Goal: Obtain resource: Obtain resource

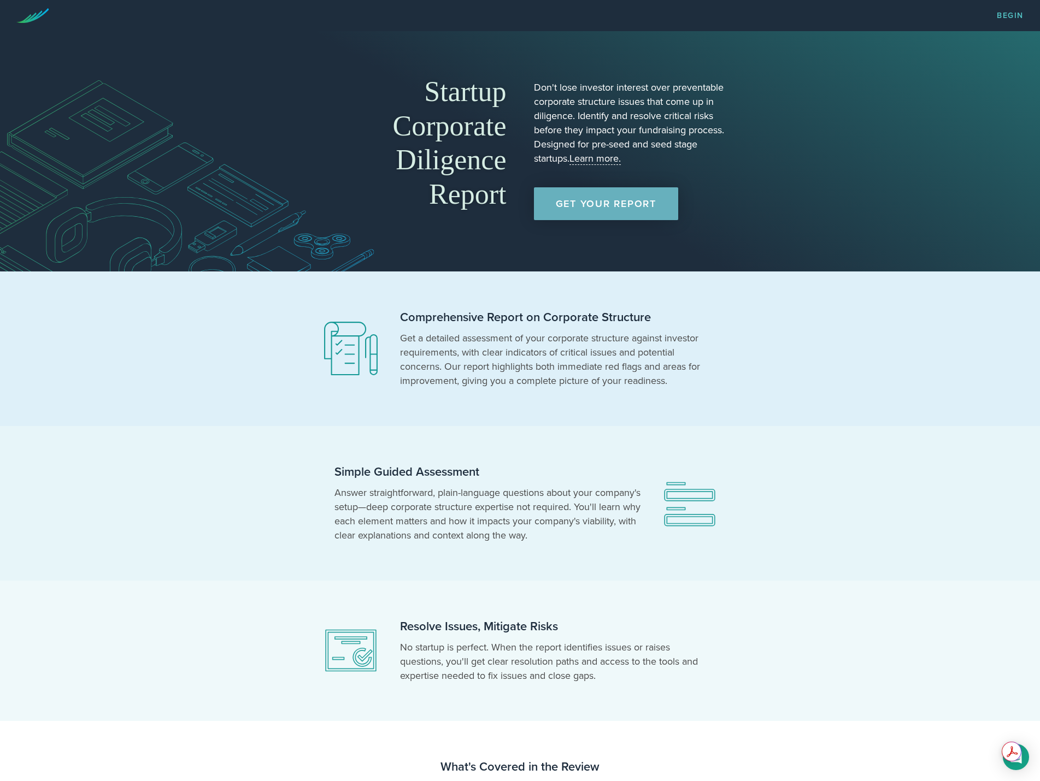
click at [575, 206] on link "Get Your Report" at bounding box center [606, 203] width 144 height 33
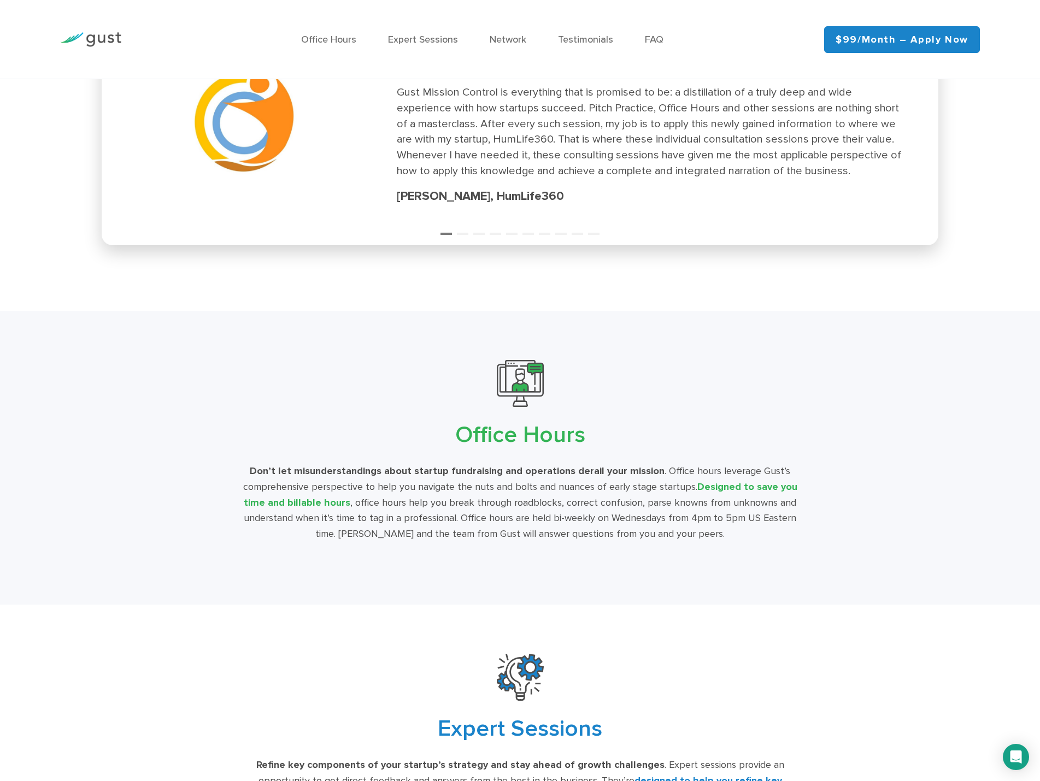
scroll to position [1585, 0]
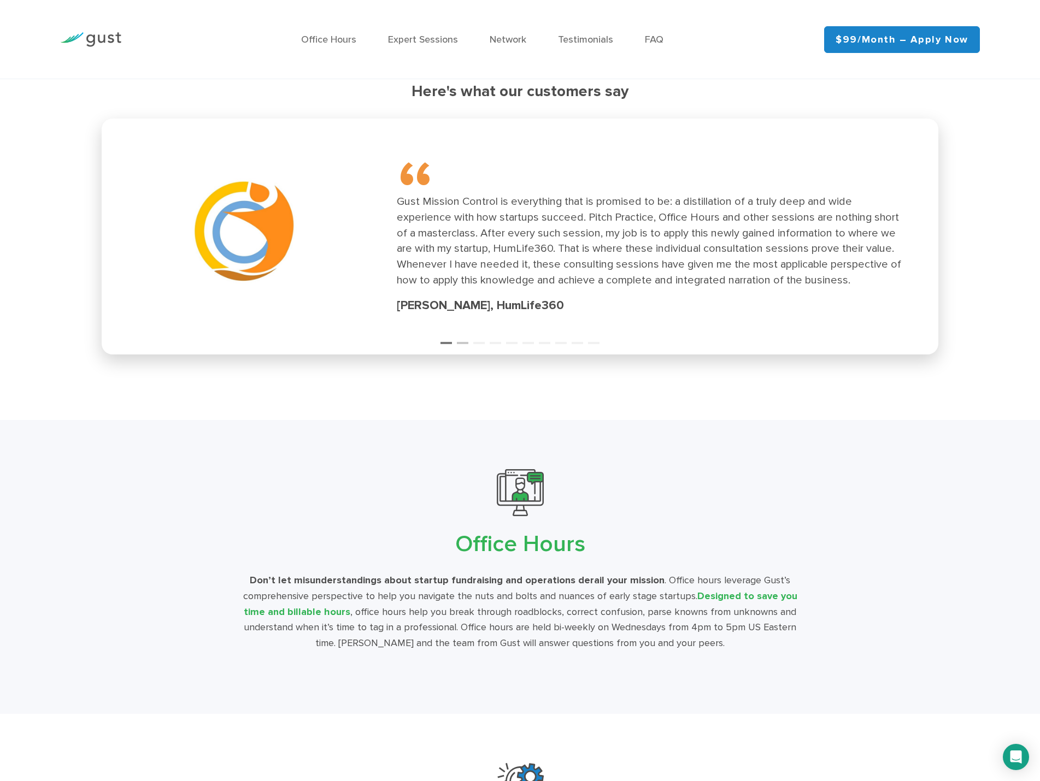
click at [461, 342] on button "2" at bounding box center [462, 338] width 11 height 11
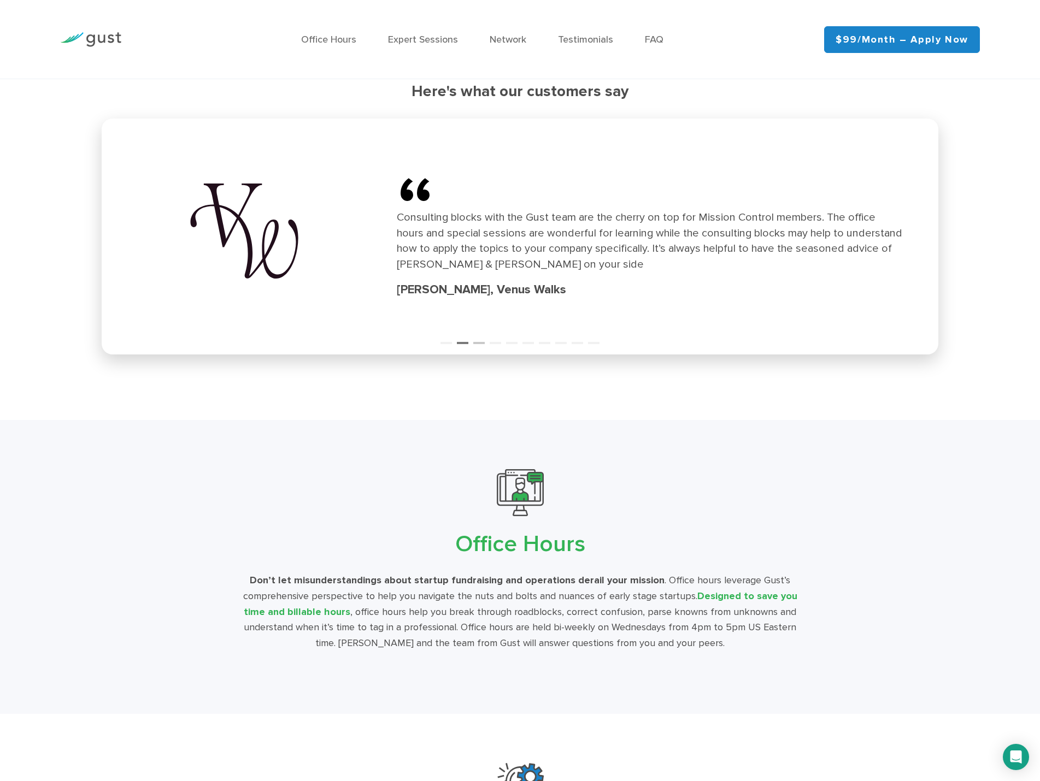
click at [480, 342] on button "3" at bounding box center [478, 338] width 11 height 11
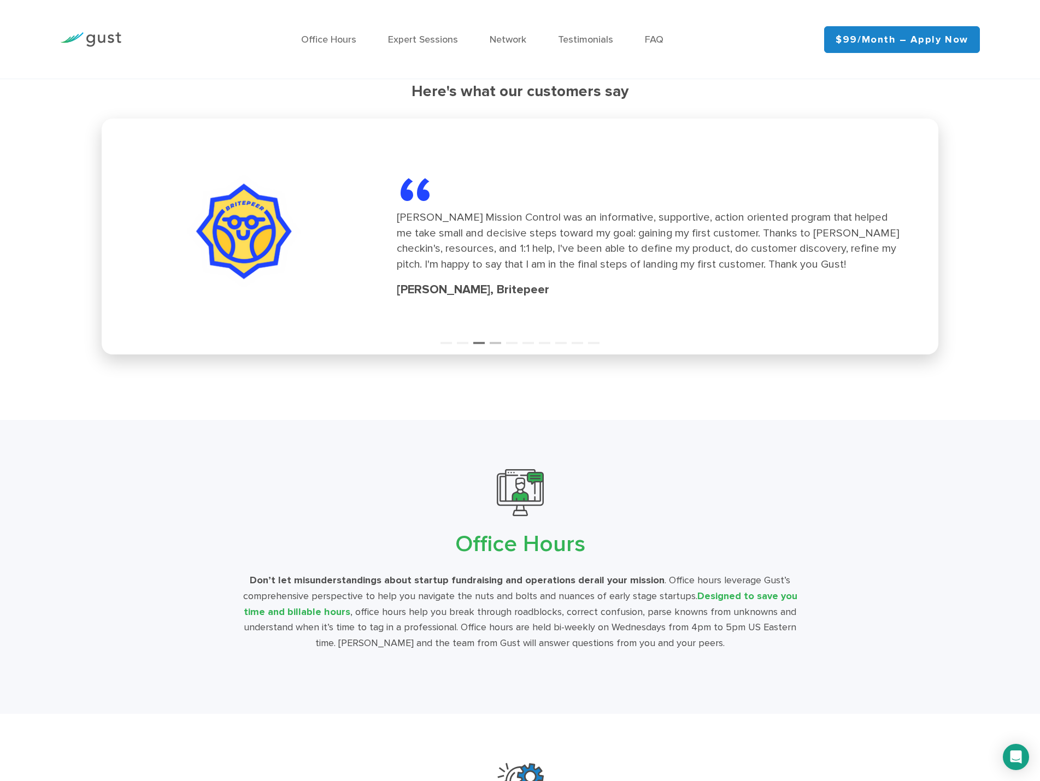
click at [497, 344] on button "4" at bounding box center [495, 338] width 11 height 11
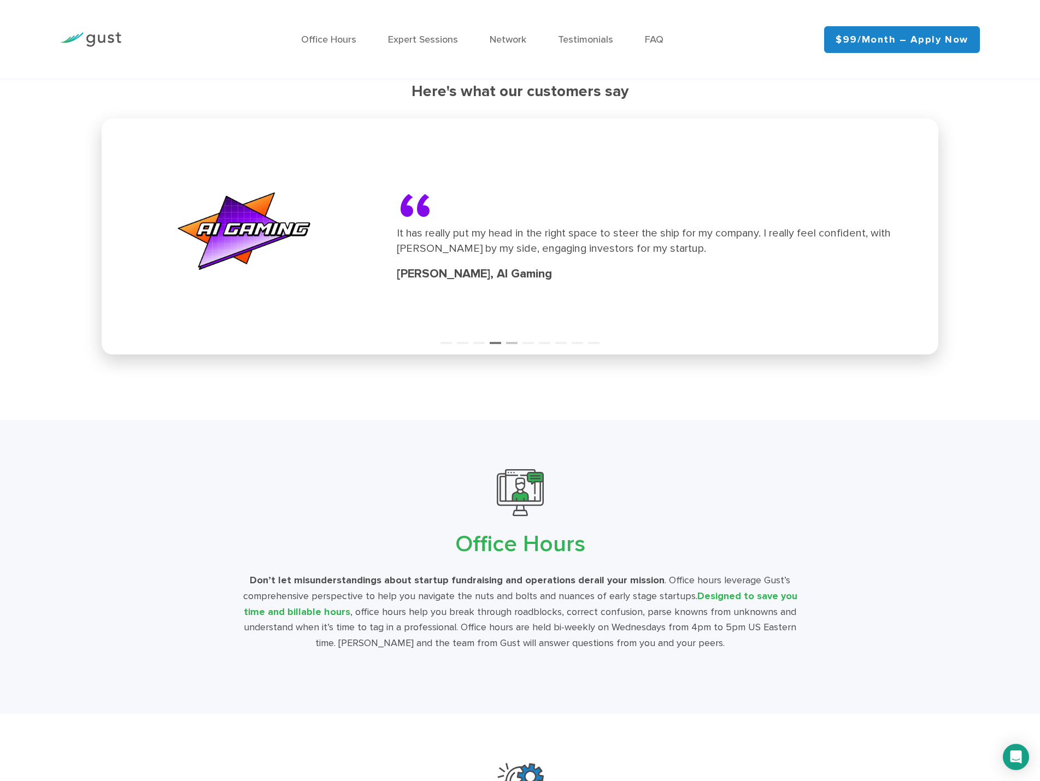
click at [513, 344] on button "5" at bounding box center [511, 338] width 11 height 11
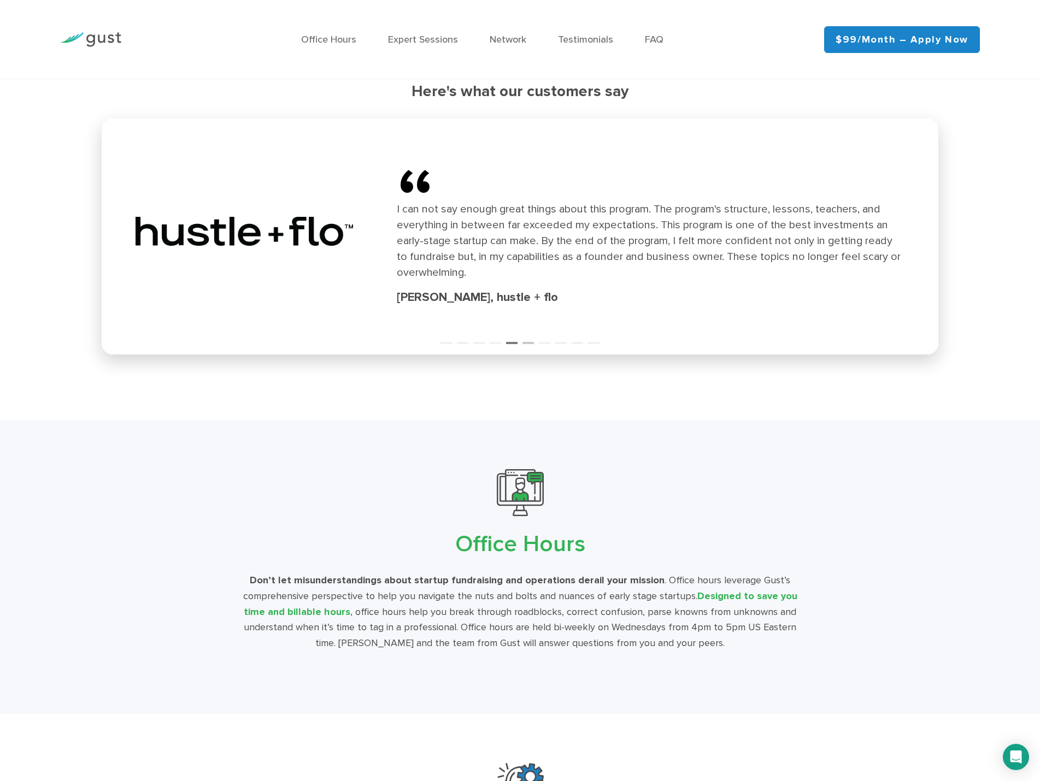
click at [528, 343] on button "6" at bounding box center [527, 338] width 11 height 11
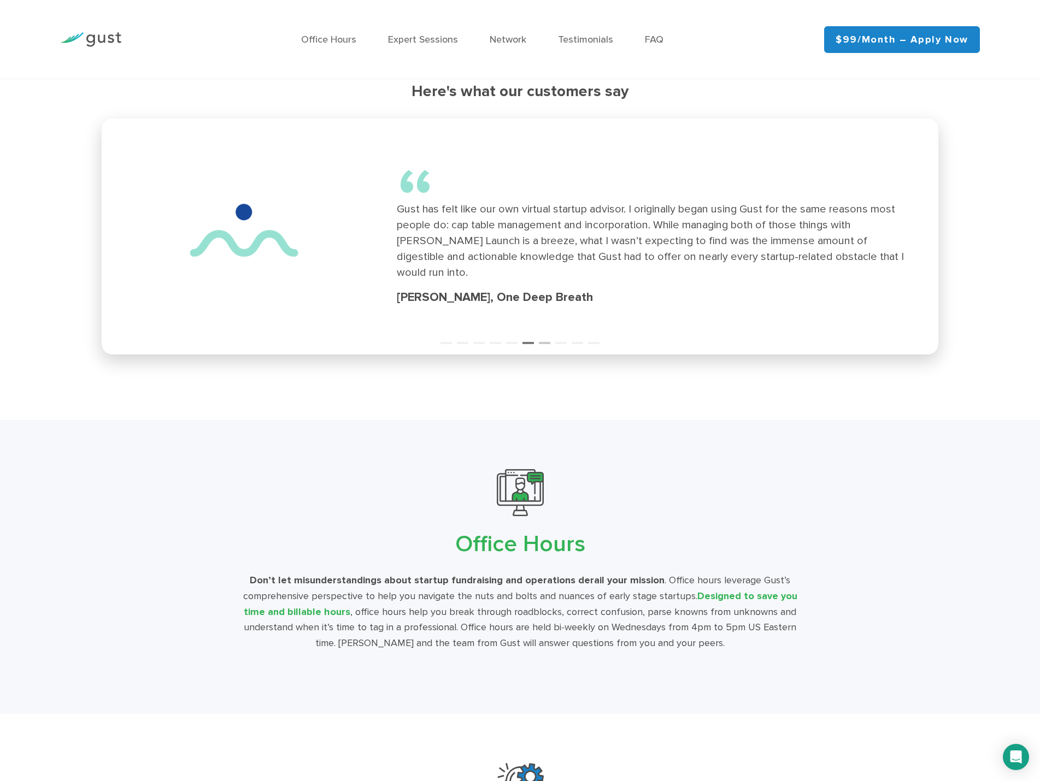
click at [544, 343] on button "7" at bounding box center [544, 338] width 11 height 11
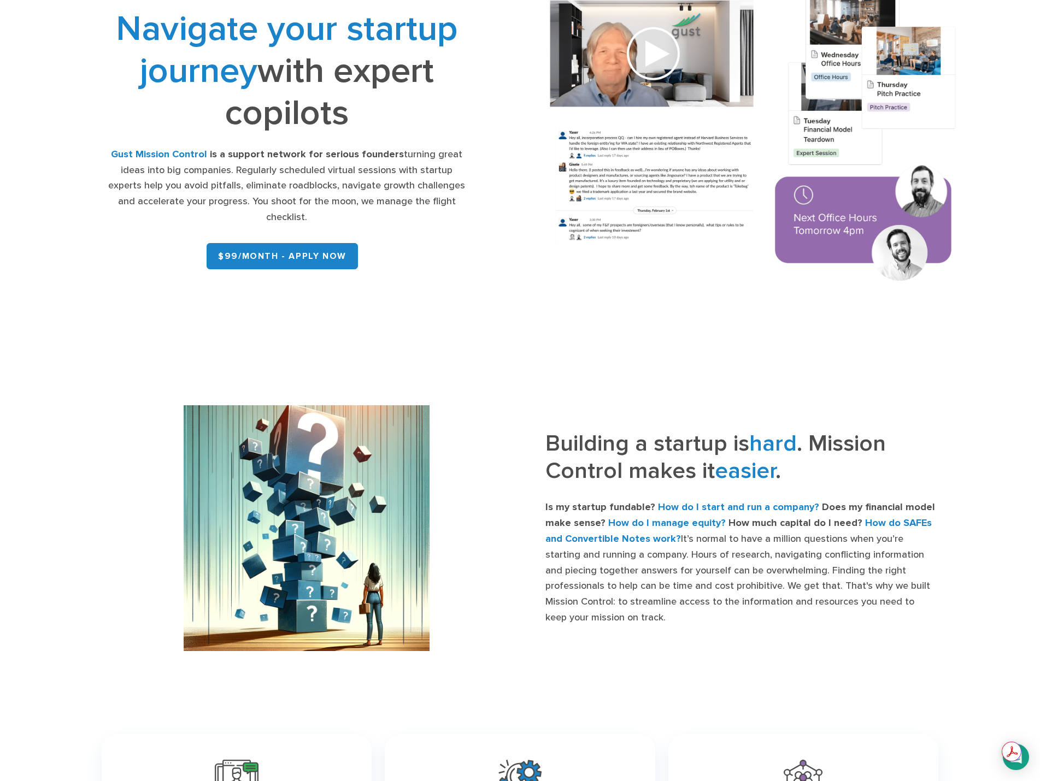
scroll to position [0, 0]
